Goal: Transaction & Acquisition: Purchase product/service

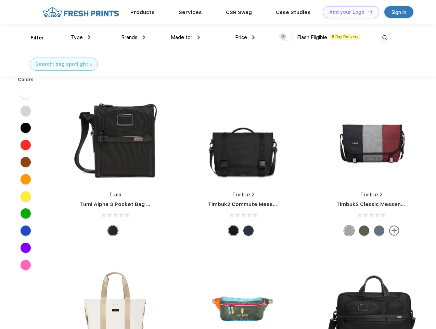
scroll to position [0, 0]
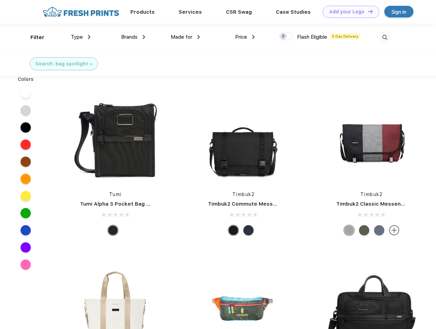
click at [348, 12] on link "Add your Logo Design Tool" at bounding box center [351, 12] width 56 height 12
click at [0, 0] on div "Design Tool" at bounding box center [0, 0] width 0 height 0
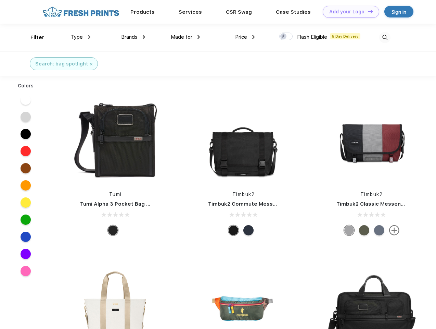
click at [367, 11] on link "Add your Logo Design Tool" at bounding box center [351, 12] width 56 height 12
click at [33, 37] on div "Filter" at bounding box center [37, 38] width 14 height 8
click at [81, 37] on span "Type" at bounding box center [77, 37] width 12 height 6
click at [133, 37] on span "Brands" at bounding box center [129, 37] width 16 height 6
click at [186, 37] on span "Made for" at bounding box center [182, 37] width 22 height 6
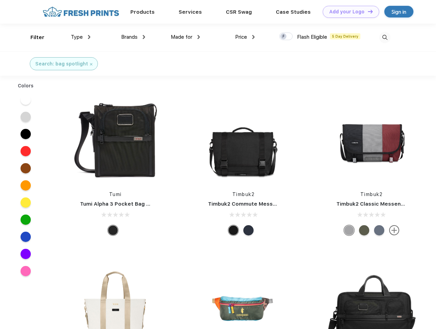
click at [245, 37] on span "Price" at bounding box center [241, 37] width 12 height 6
click at [286, 37] on div at bounding box center [285, 37] width 13 height 8
click at [284, 37] on input "checkbox" at bounding box center [281, 34] width 4 height 4
click at [385, 37] on img at bounding box center [384, 37] width 11 height 11
